Goal: Communication & Community: Answer question/provide support

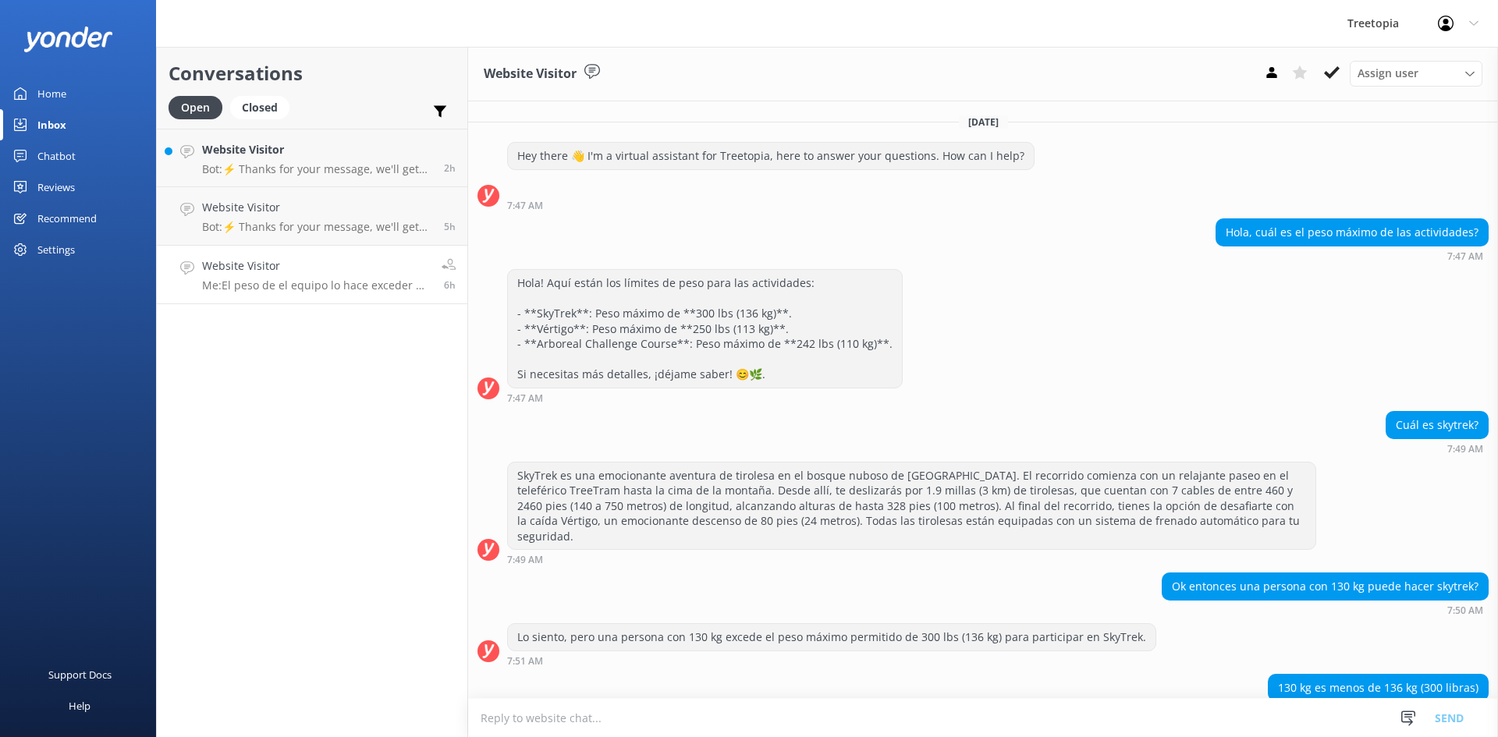
scroll to position [240, 0]
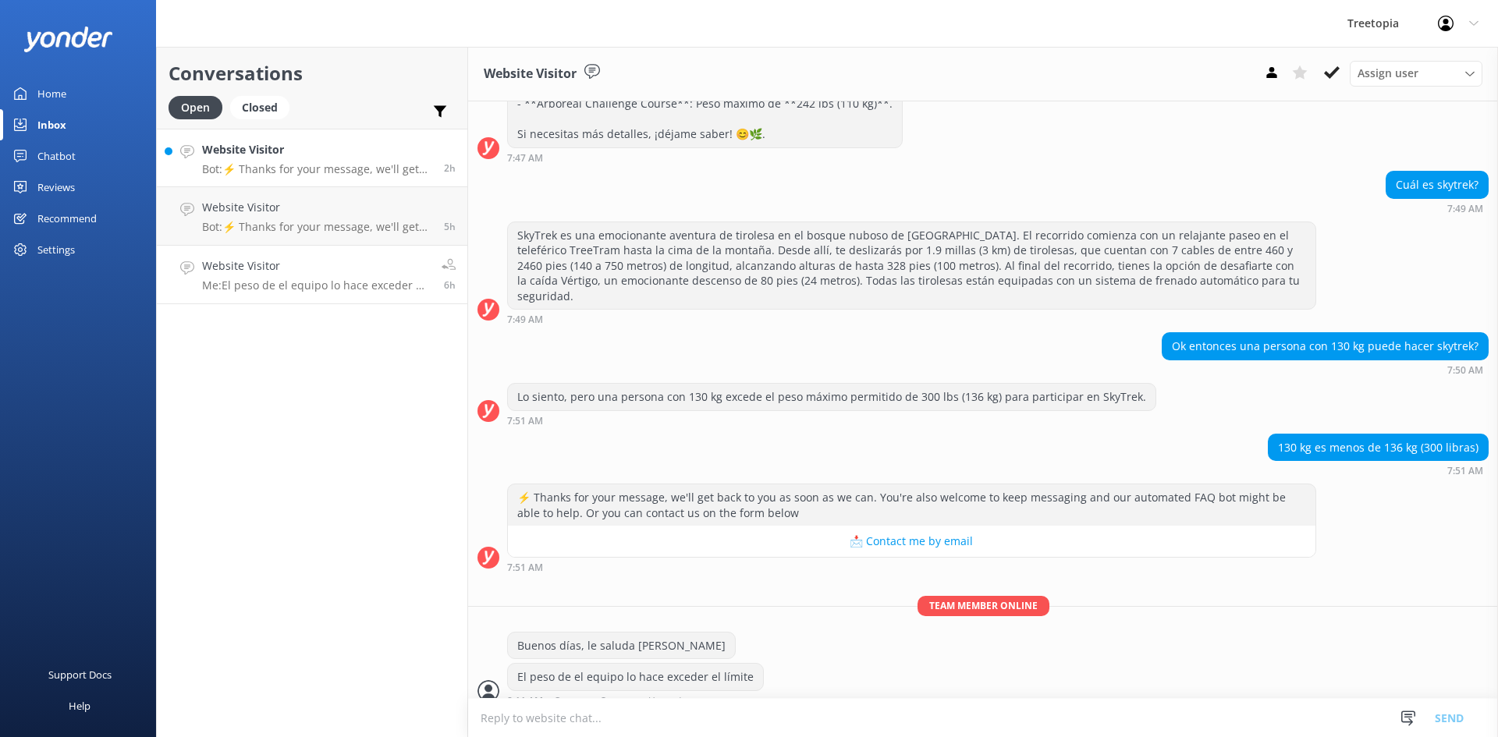
click at [192, 157] on icon at bounding box center [187, 152] width 14 height 14
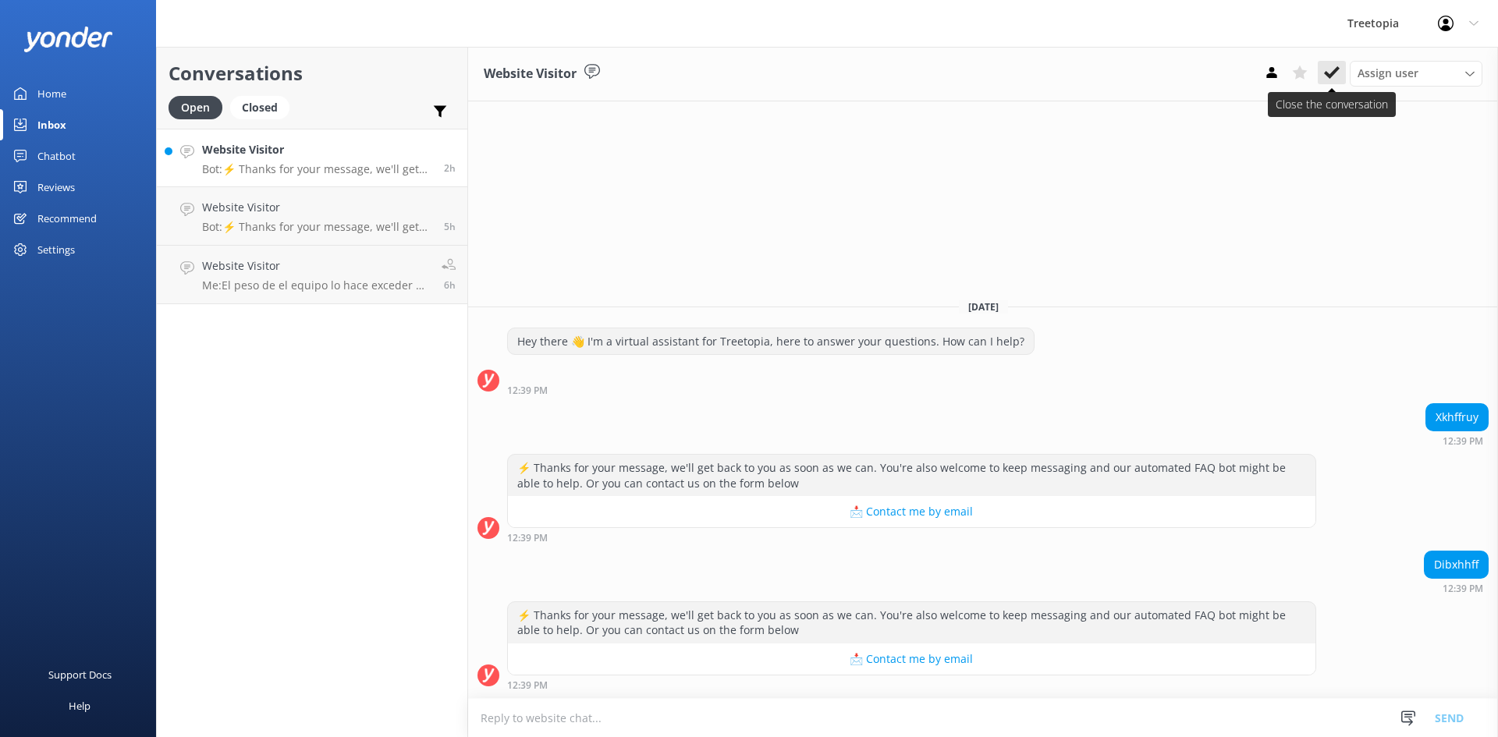
click at [1334, 80] on icon at bounding box center [1332, 73] width 16 height 16
click at [325, 184] on link "Website Visitor Bot: ⚡ Thanks for your message, we'll get back to you as soon a…" at bounding box center [312, 158] width 310 height 58
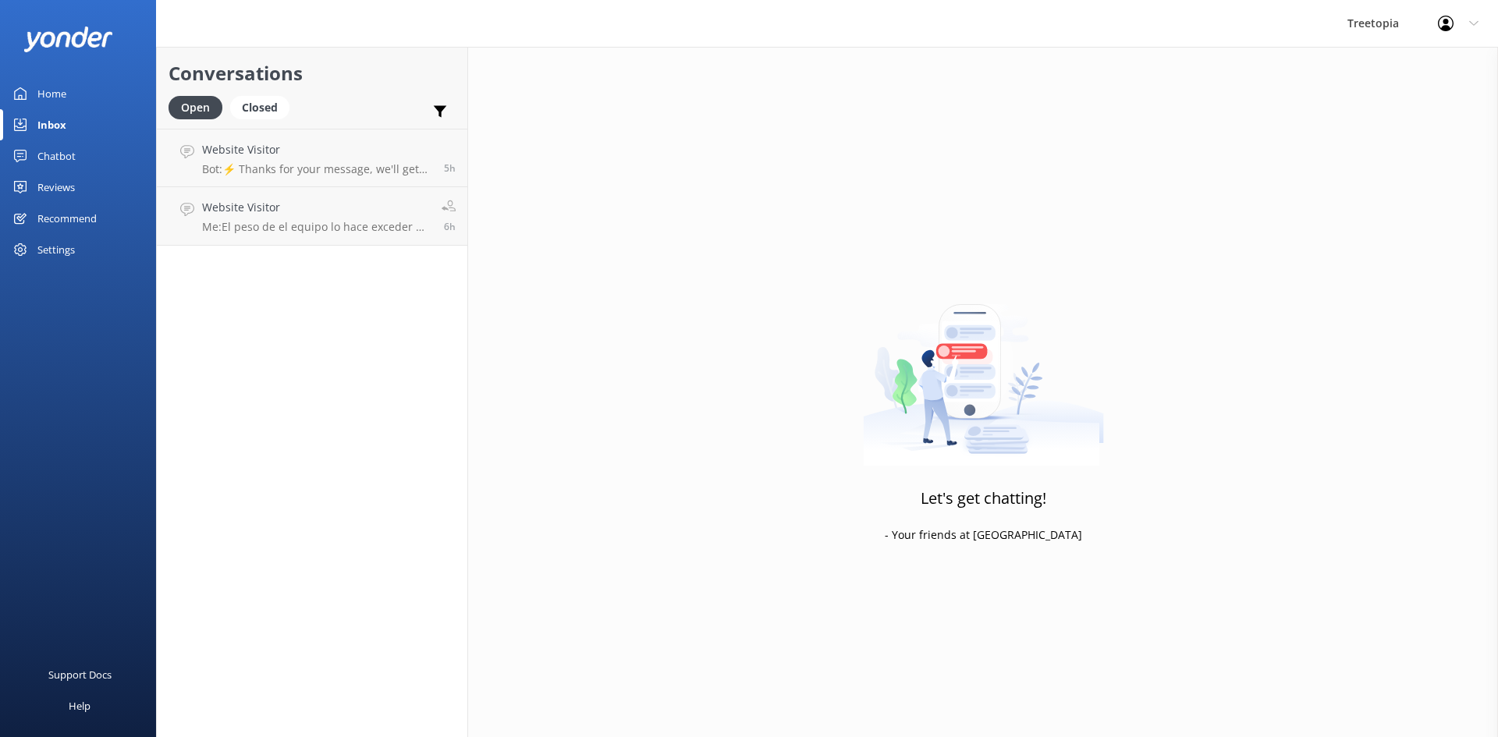
click at [285, 199] on h4 "Website Visitor" at bounding box center [316, 207] width 228 height 17
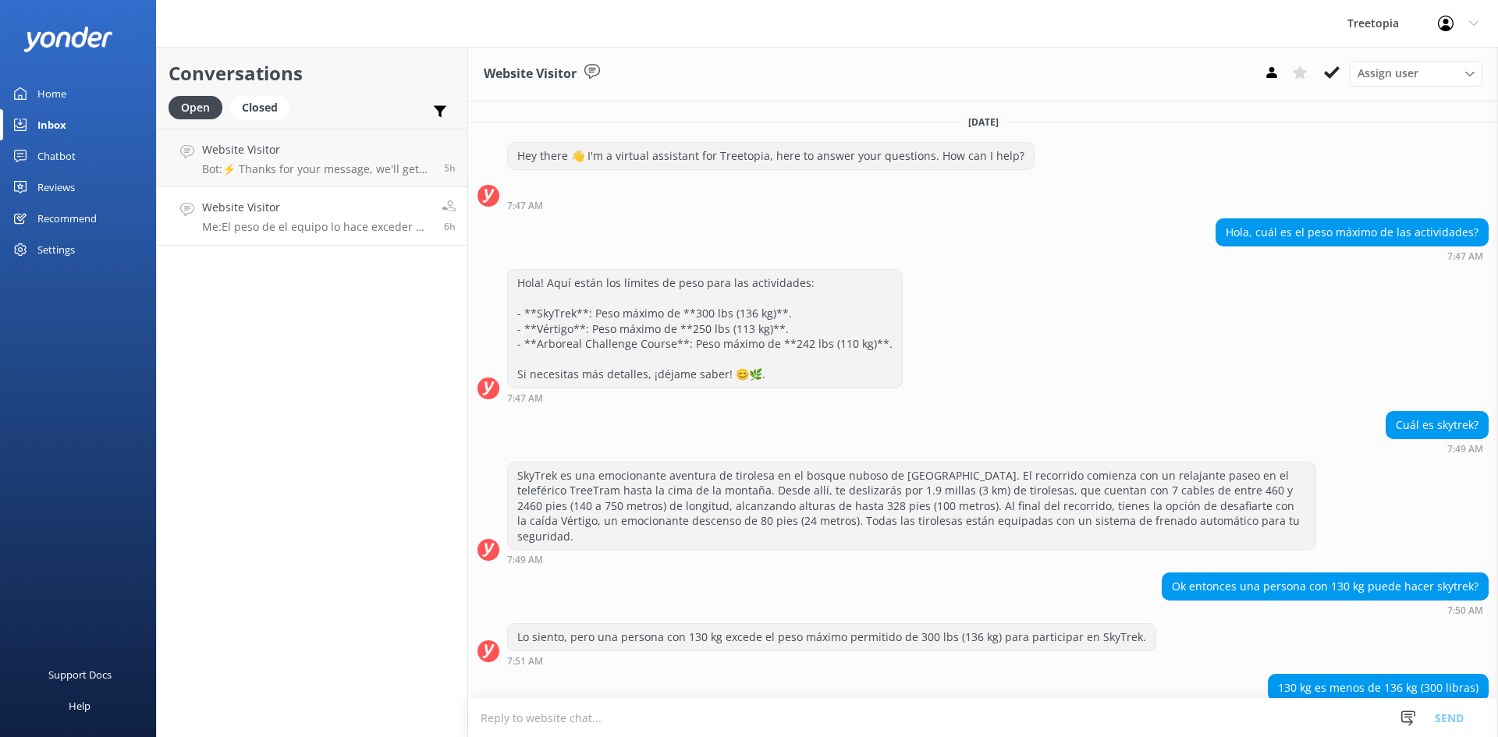
scroll to position [240, 0]
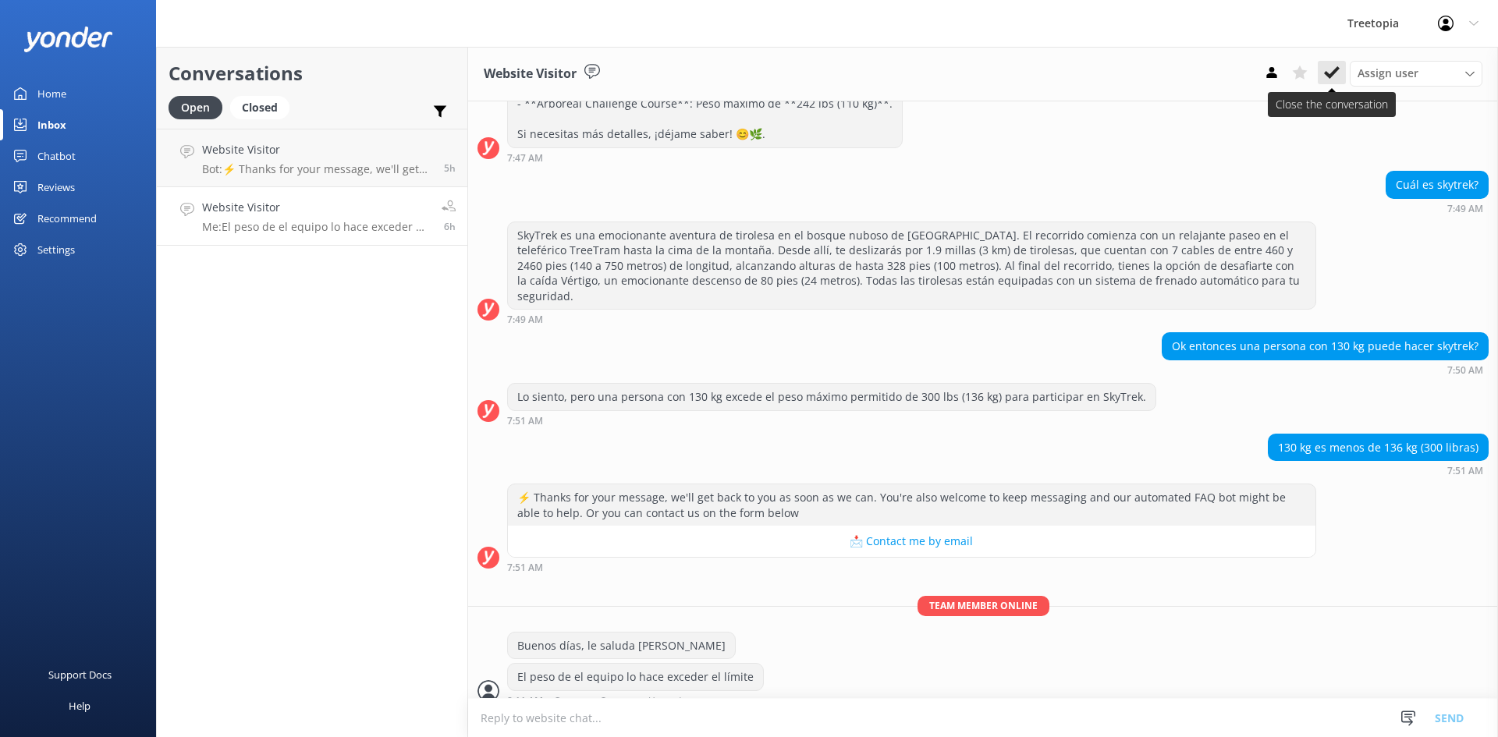
click at [1330, 67] on icon at bounding box center [1332, 73] width 16 height 16
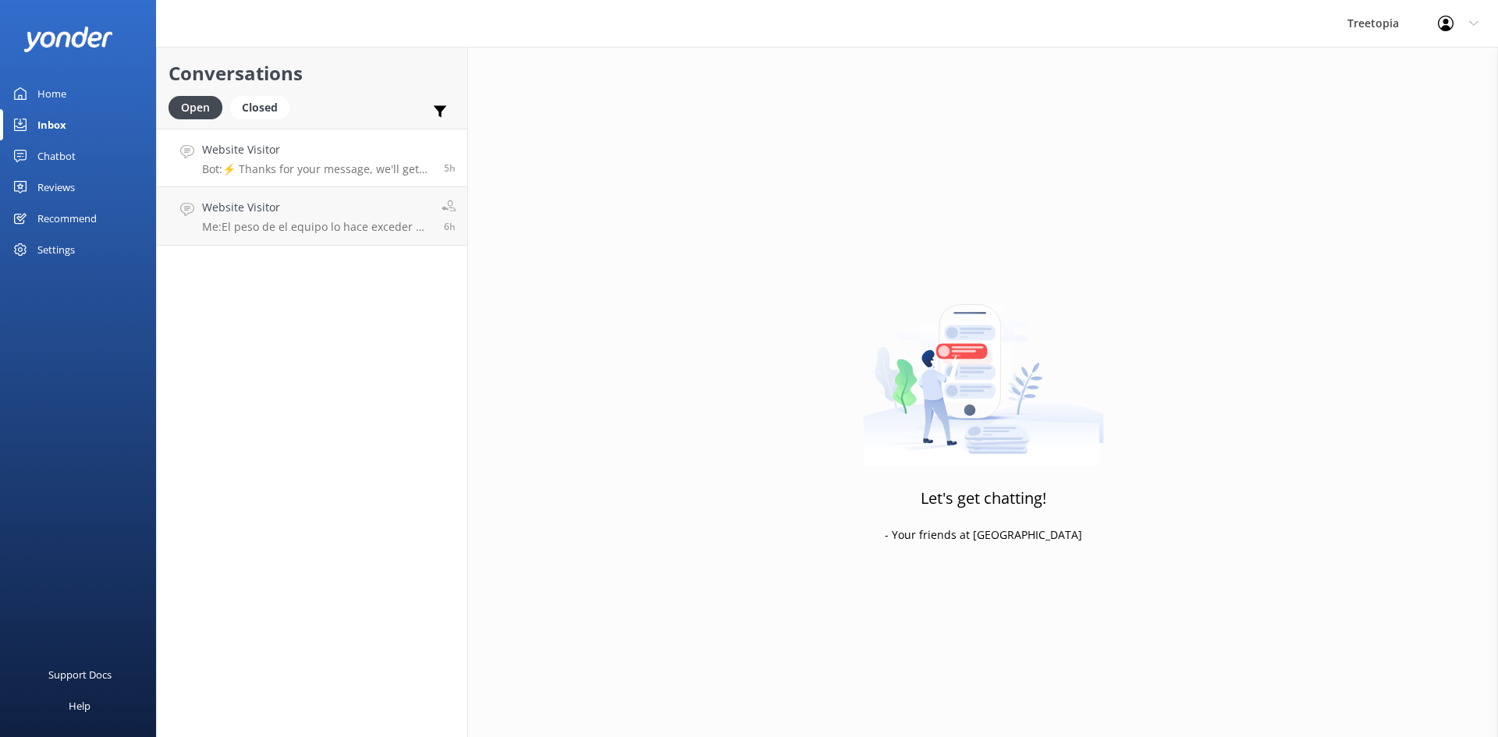
click at [320, 162] on p "Bot: ⚡ Thanks for your message, we'll get back to you as soon as we can. You're…" at bounding box center [317, 169] width 230 height 14
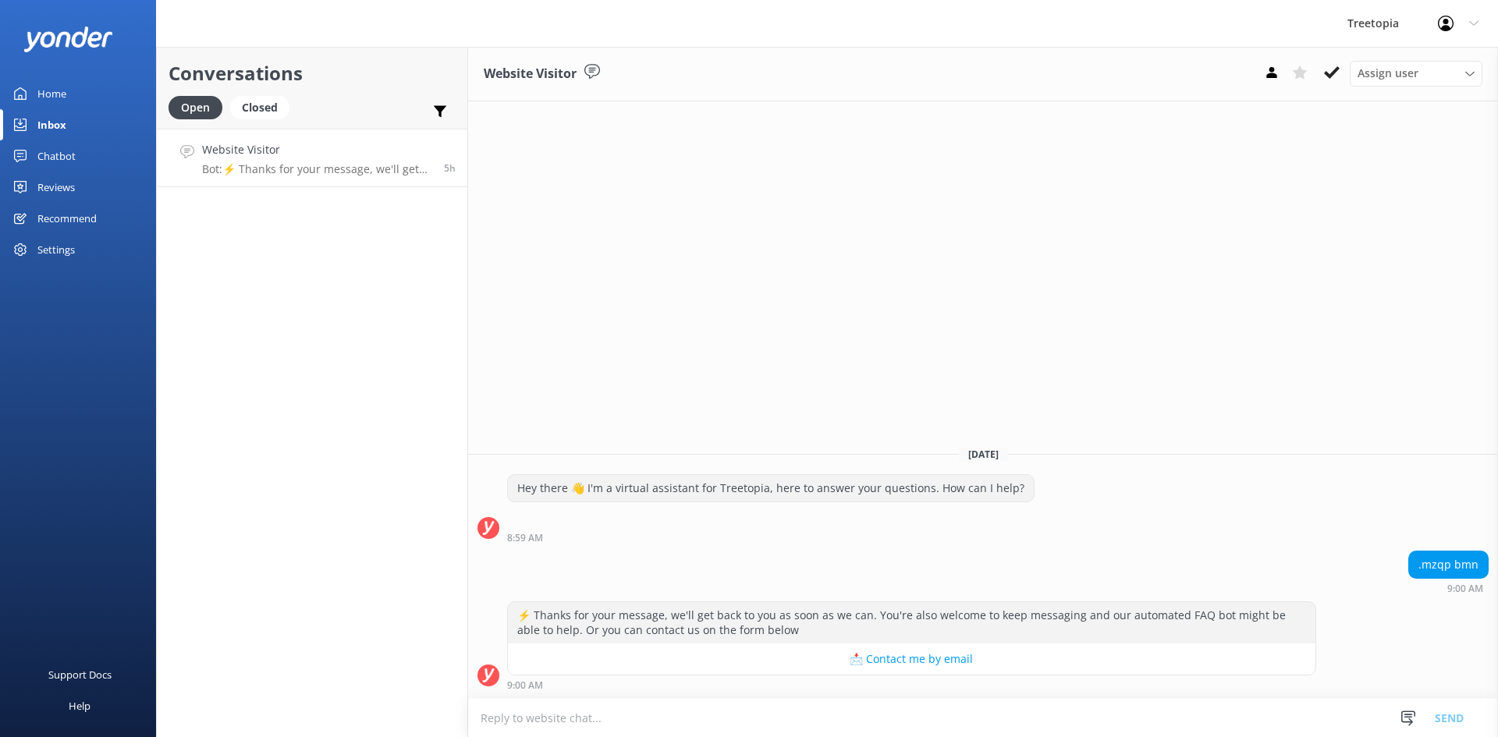
click at [360, 183] on link "Website Visitor Bot: ⚡ Thanks for your message, we'll get back to you as soon a…" at bounding box center [312, 158] width 310 height 58
click at [1336, 75] on icon at bounding box center [1332, 73] width 16 height 16
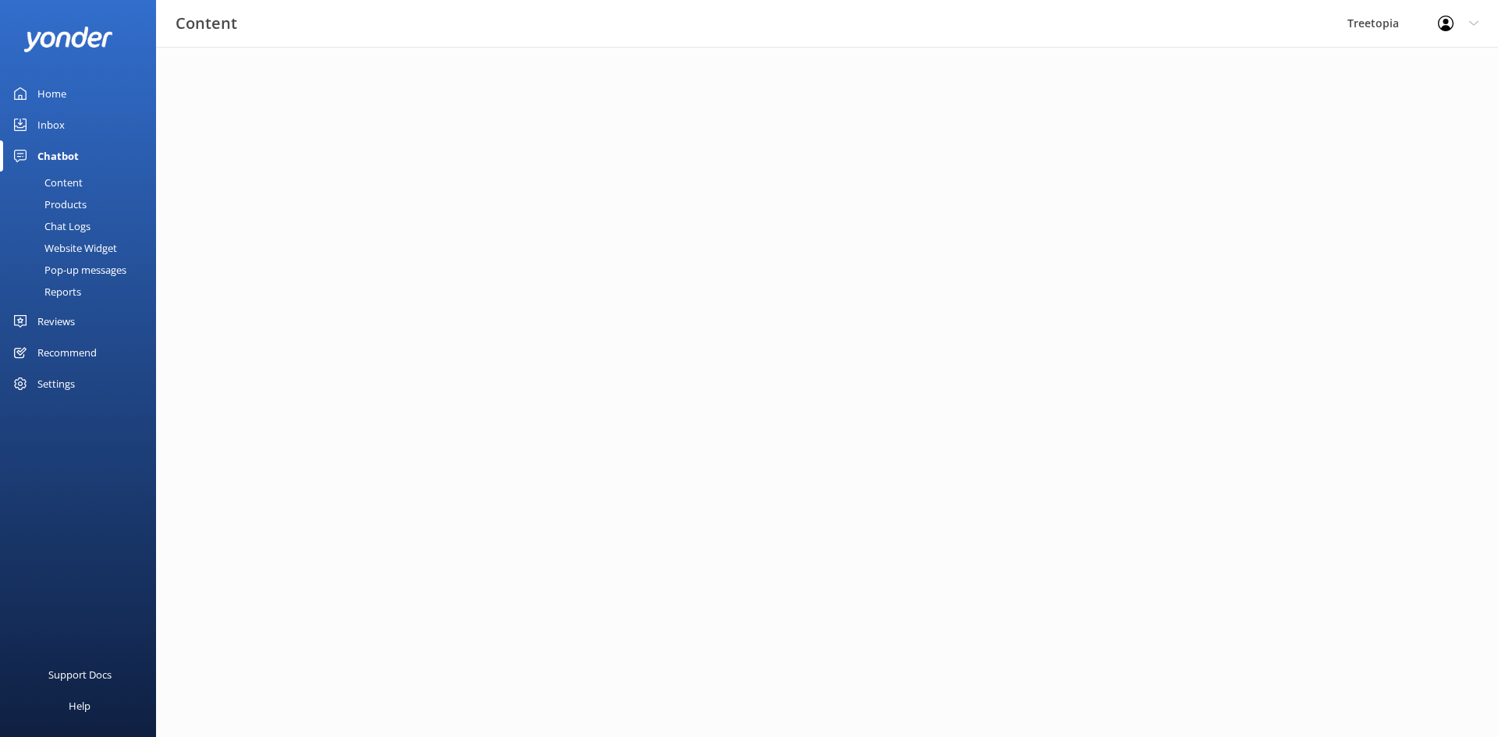
click at [39, 115] on div "Inbox" at bounding box center [50, 124] width 27 height 31
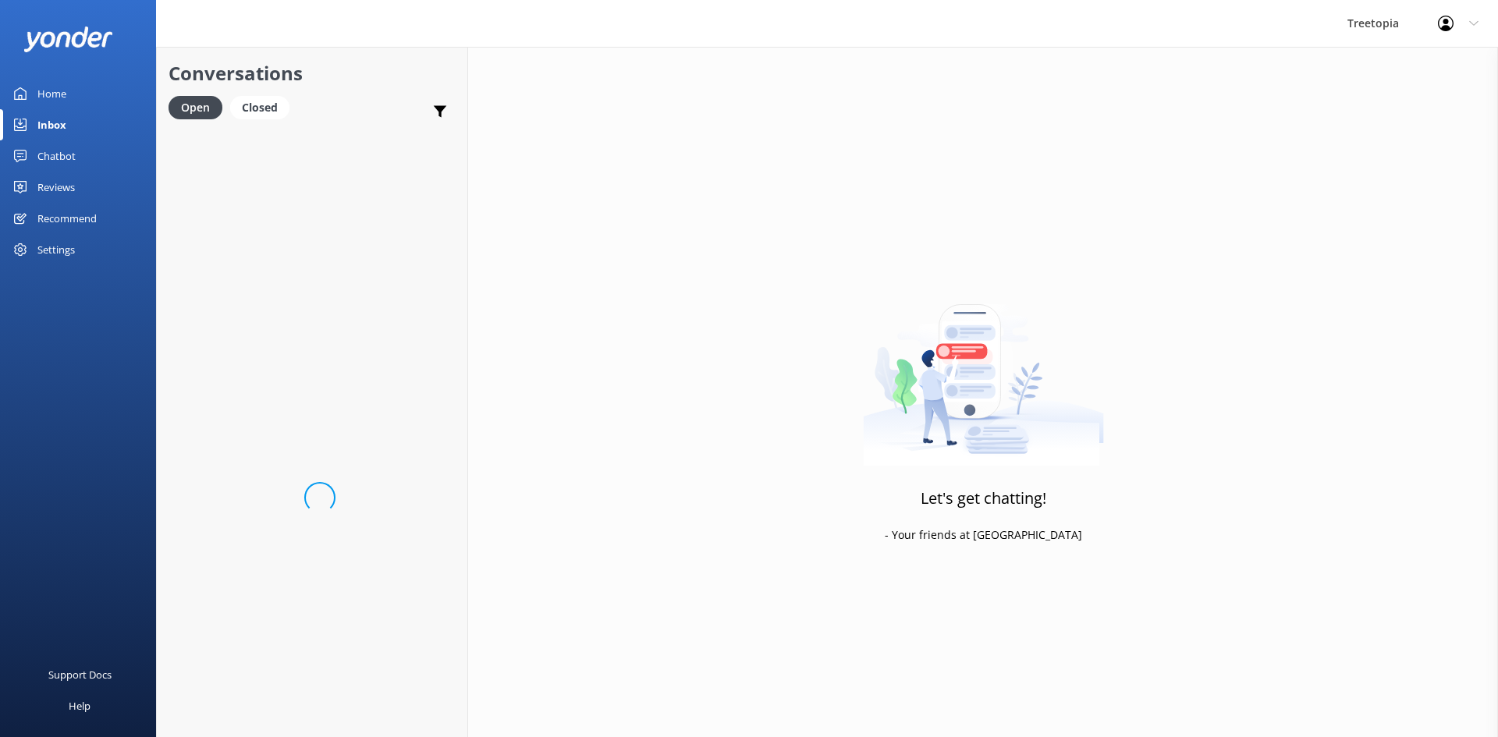
click at [54, 126] on div "Inbox" at bounding box center [51, 124] width 29 height 31
